Goal: Information Seeking & Learning: Learn about a topic

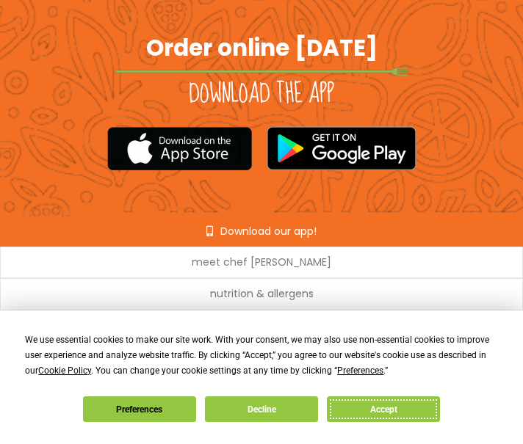
click at [350, 410] on button "Accept" at bounding box center [383, 409] width 113 height 26
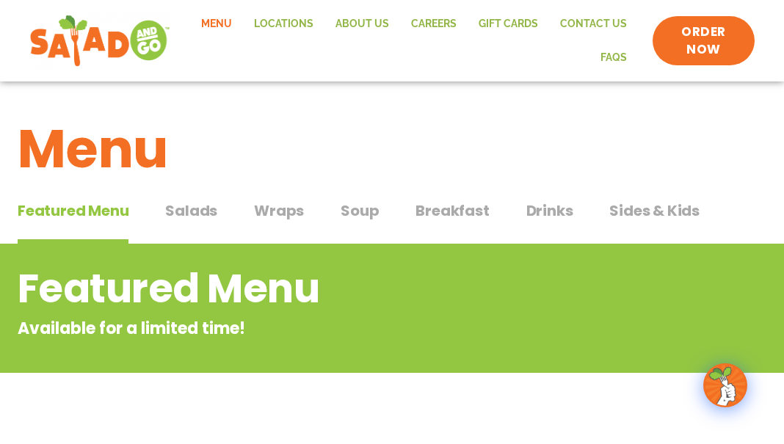
click at [197, 209] on span "Salads" at bounding box center [191, 211] width 52 height 22
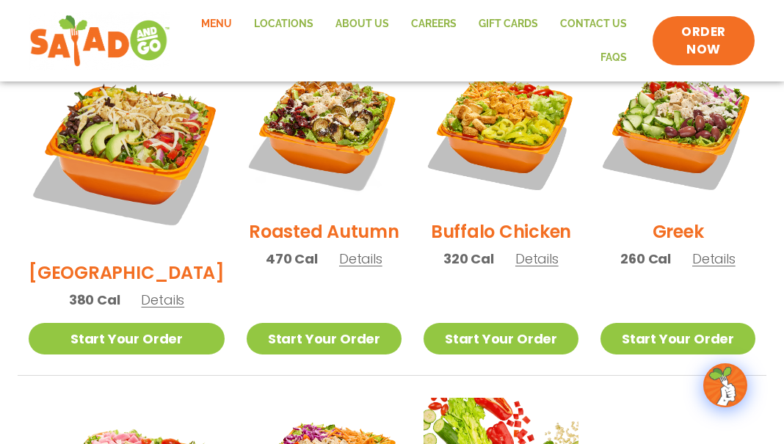
scroll to position [675, 0]
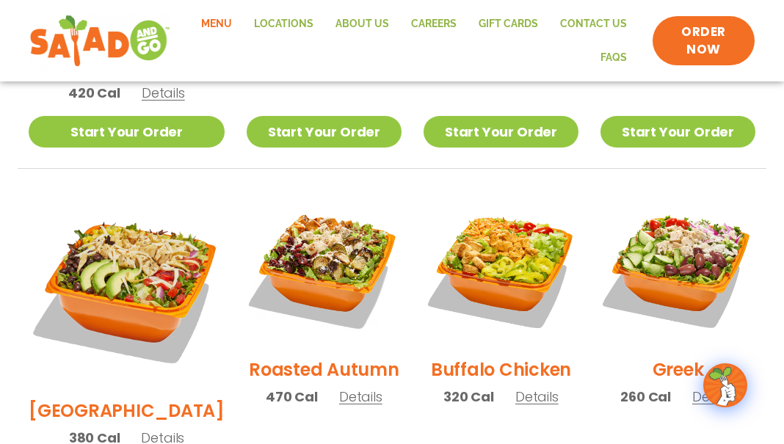
click at [522, 388] on span "Details" at bounding box center [536, 397] width 43 height 18
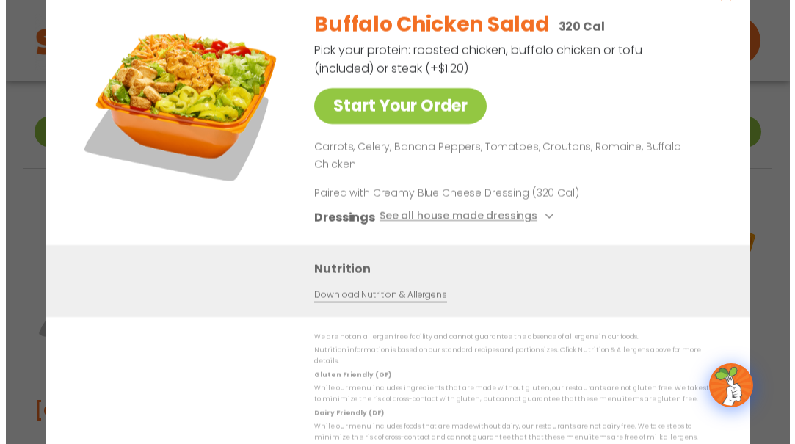
scroll to position [678, 0]
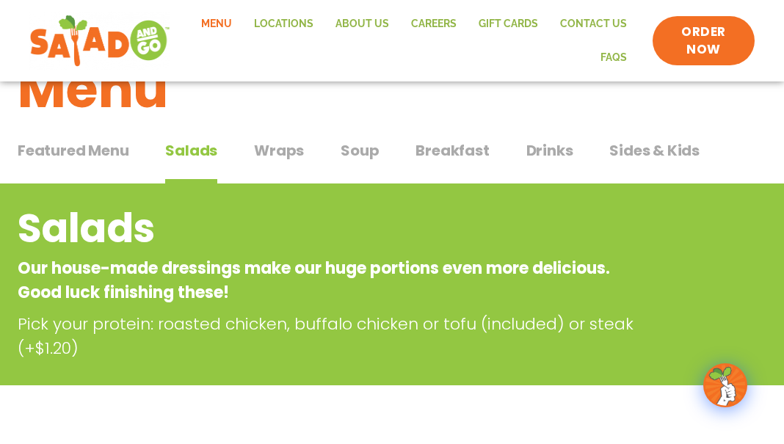
scroll to position [0, 0]
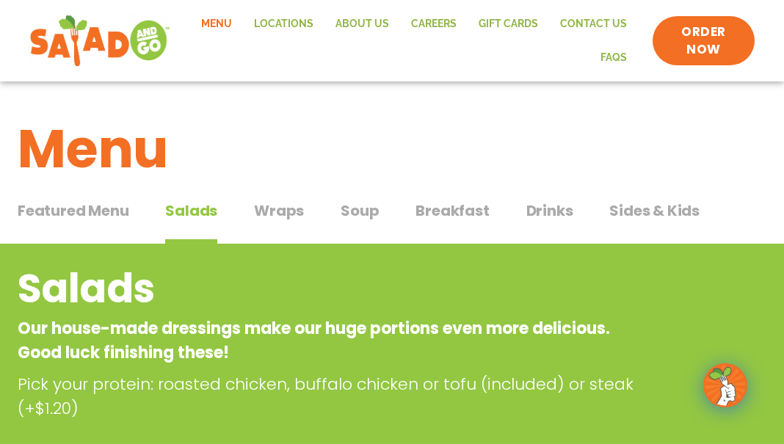
click at [295, 206] on span "Wraps" at bounding box center [279, 211] width 50 height 22
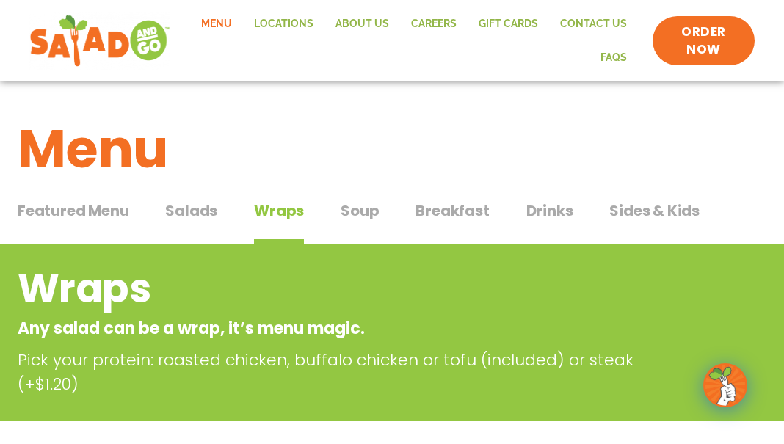
scroll to position [1, 0]
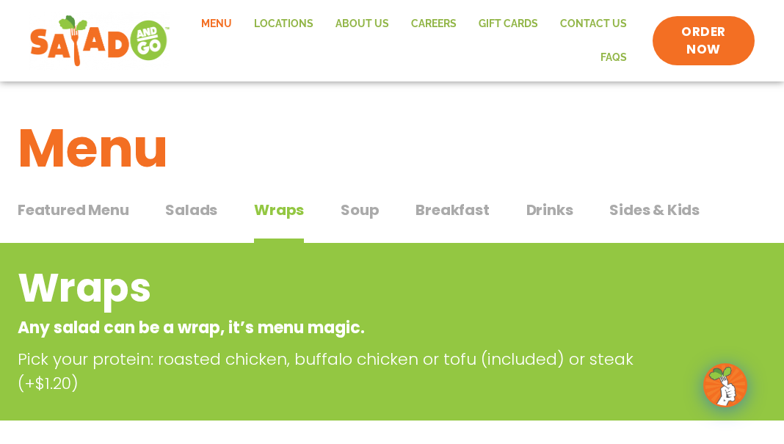
click at [351, 212] on span "Soup" at bounding box center [360, 210] width 38 height 22
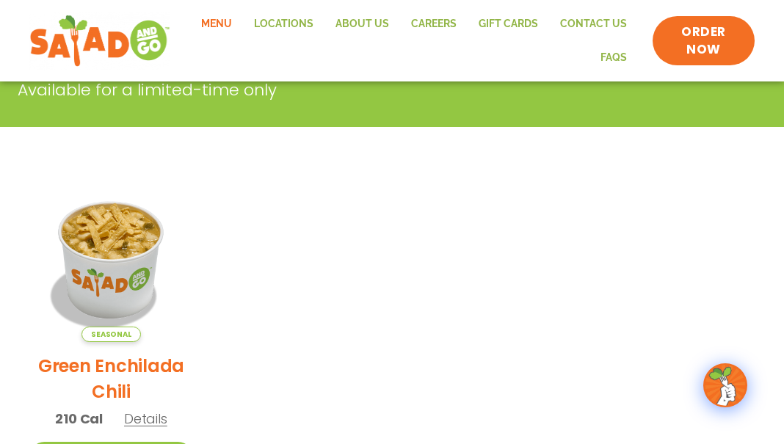
scroll to position [271, 0]
